Goal: Find contact information: Obtain details needed to contact an individual or organization

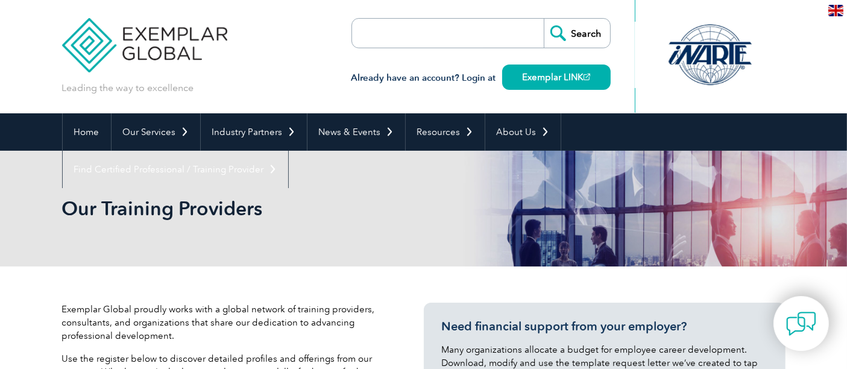
click at [404, 28] on input "search" at bounding box center [421, 33] width 127 height 29
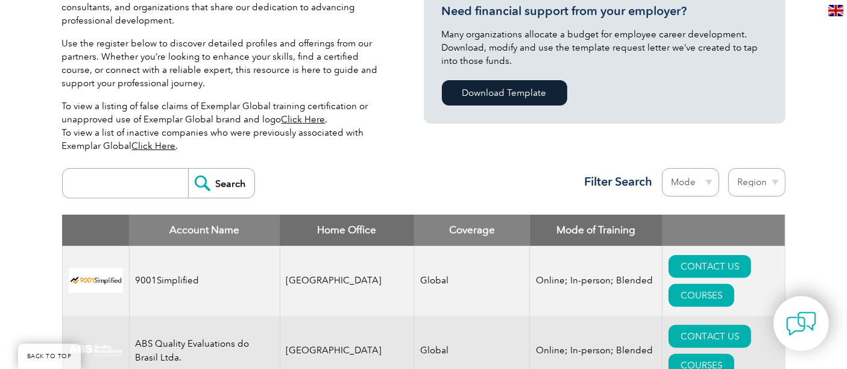
scroll to position [316, 0]
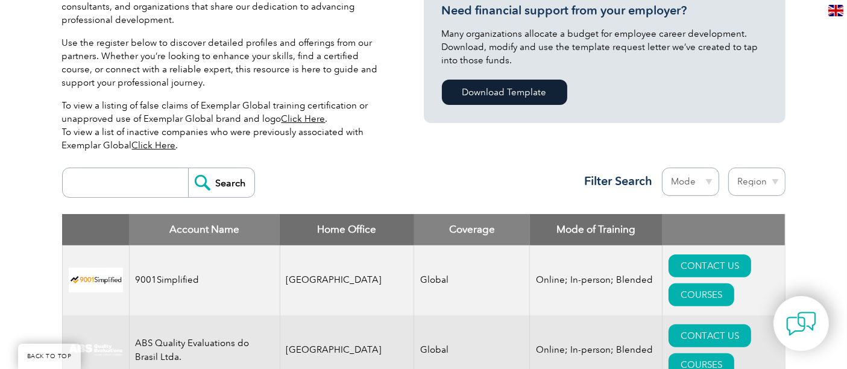
click at [782, 183] on select "Region Australia Bahrain Bangladesh Brazil Canada Colombia Dominican Republic E…" at bounding box center [756, 182] width 57 height 28
select select "[GEOGRAPHIC_DATA]"
click at [728, 168] on select "Region Australia Bahrain Bangladesh Brazil Canada Colombia Dominican Republic E…" at bounding box center [756, 182] width 57 height 28
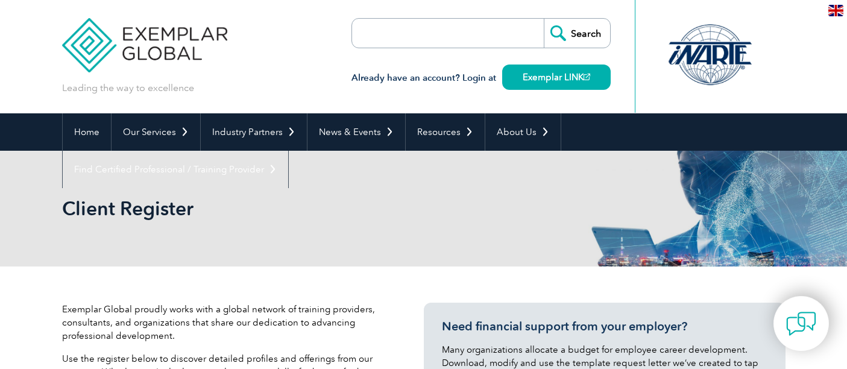
select select "[GEOGRAPHIC_DATA]"
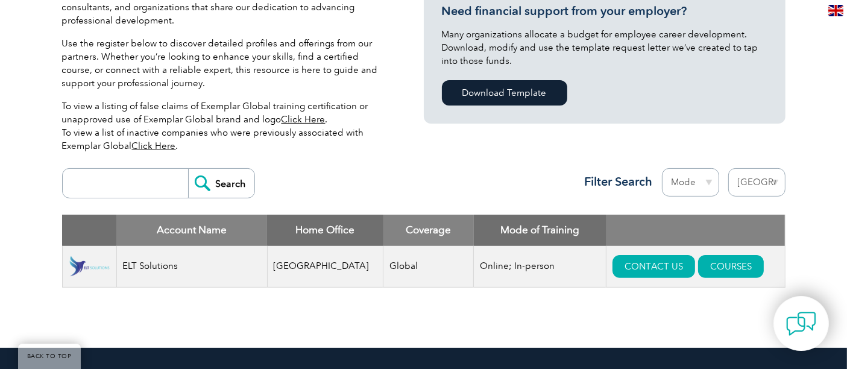
scroll to position [325, 0]
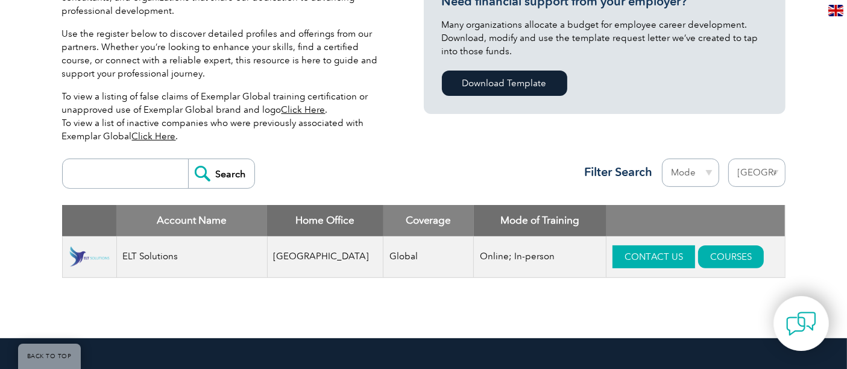
click at [636, 253] on link "CONTACT US" at bounding box center [653, 256] width 83 height 23
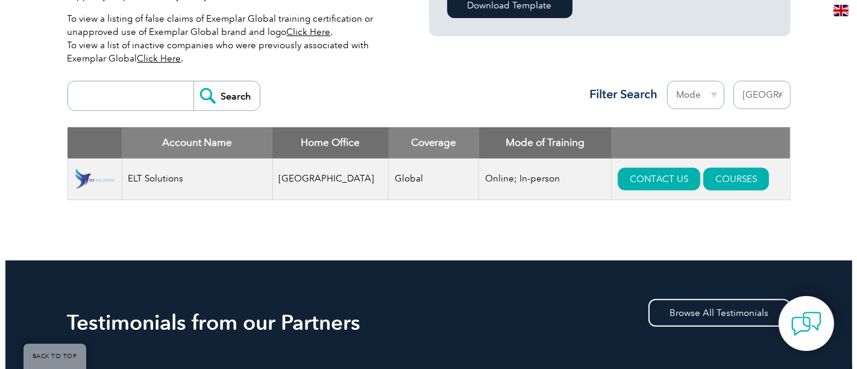
scroll to position [413, 0]
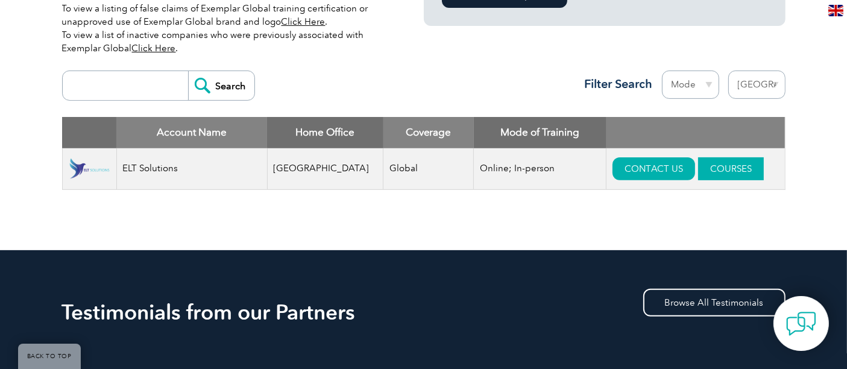
click at [706, 176] on link "COURSES" at bounding box center [731, 168] width 66 height 23
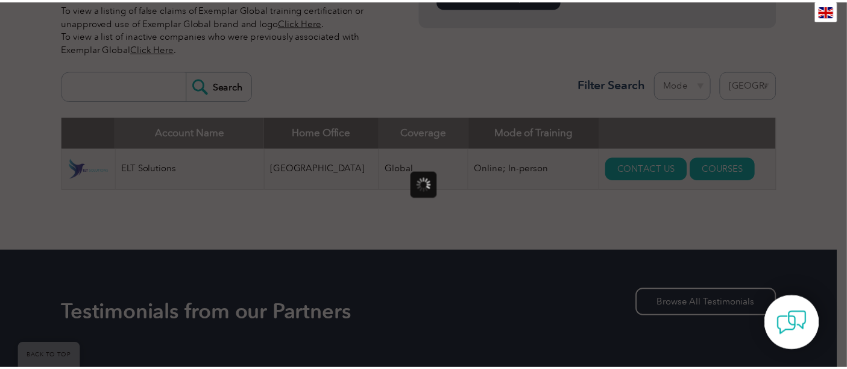
scroll to position [0, 0]
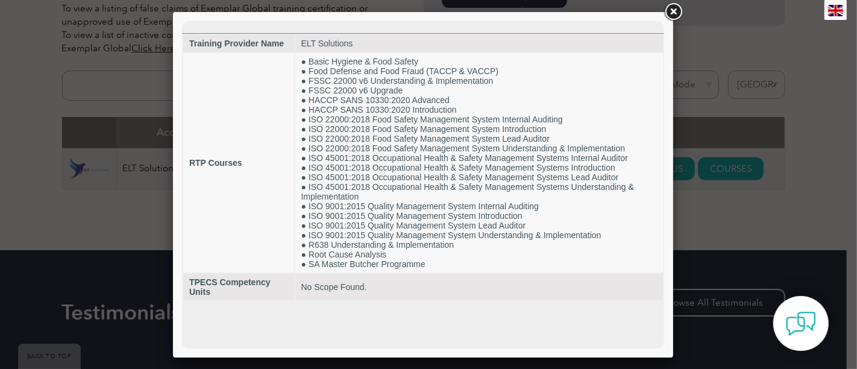
click at [673, 14] on link at bounding box center [673, 12] width 22 height 22
